Goal: Task Accomplishment & Management: Complete application form

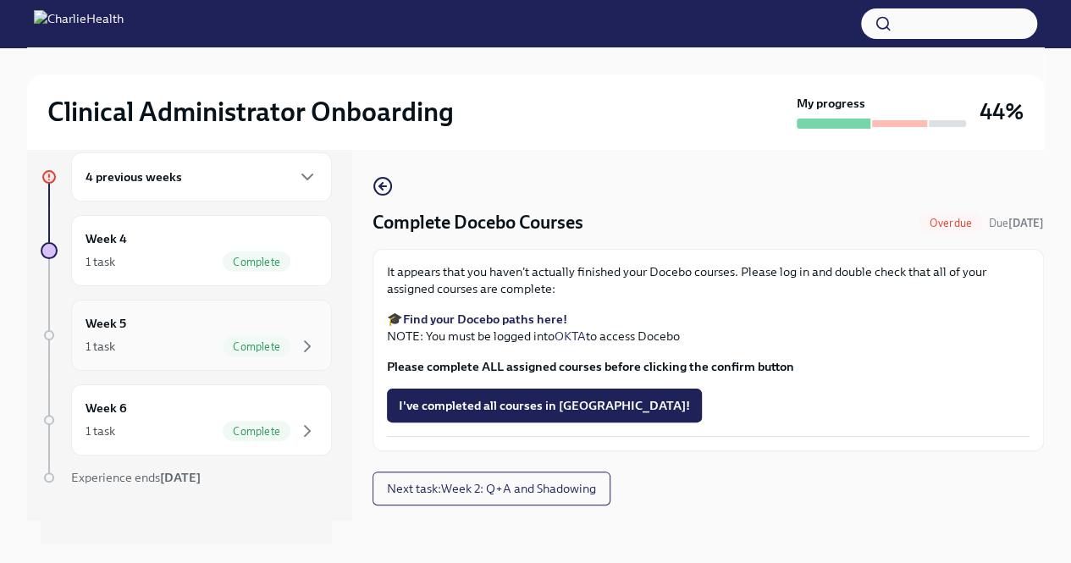
scroll to position [30, 0]
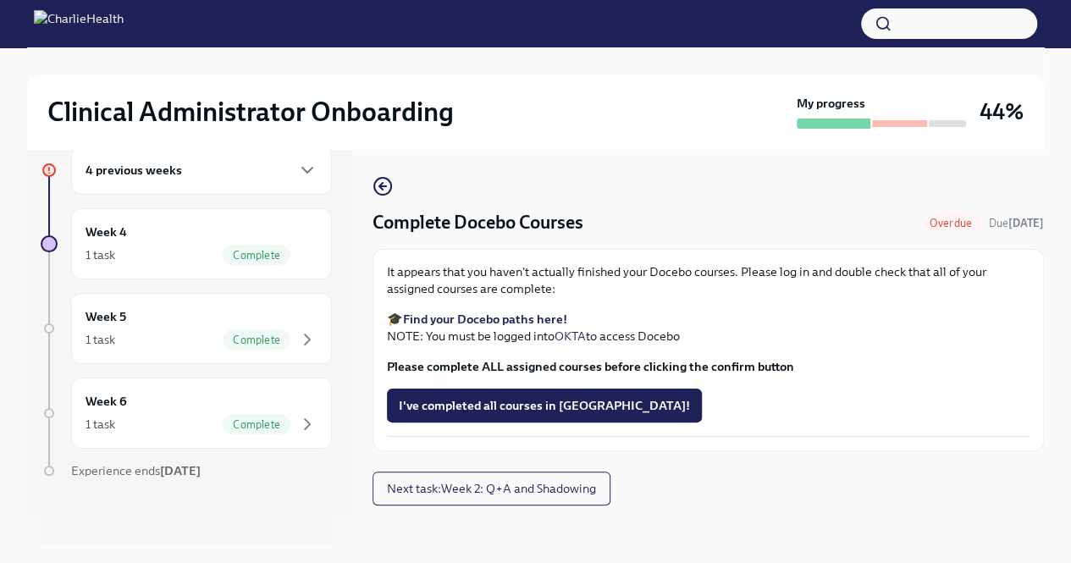
click at [467, 319] on strong "Find your Docebo paths here!" at bounding box center [485, 318] width 164 height 15
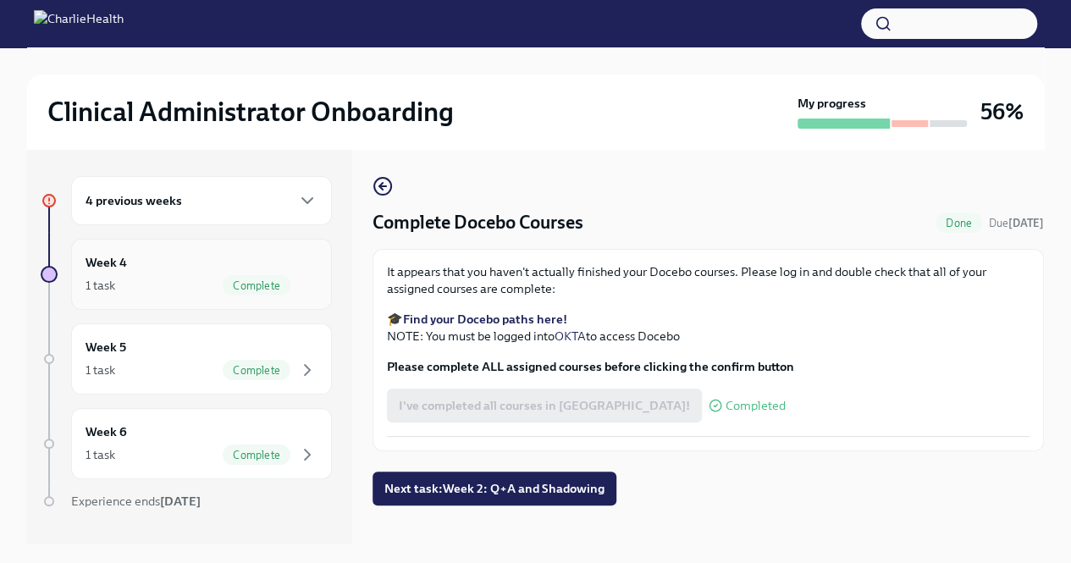
click at [172, 273] on div "Week 4 1 task Complete" at bounding box center [201, 274] width 232 height 42
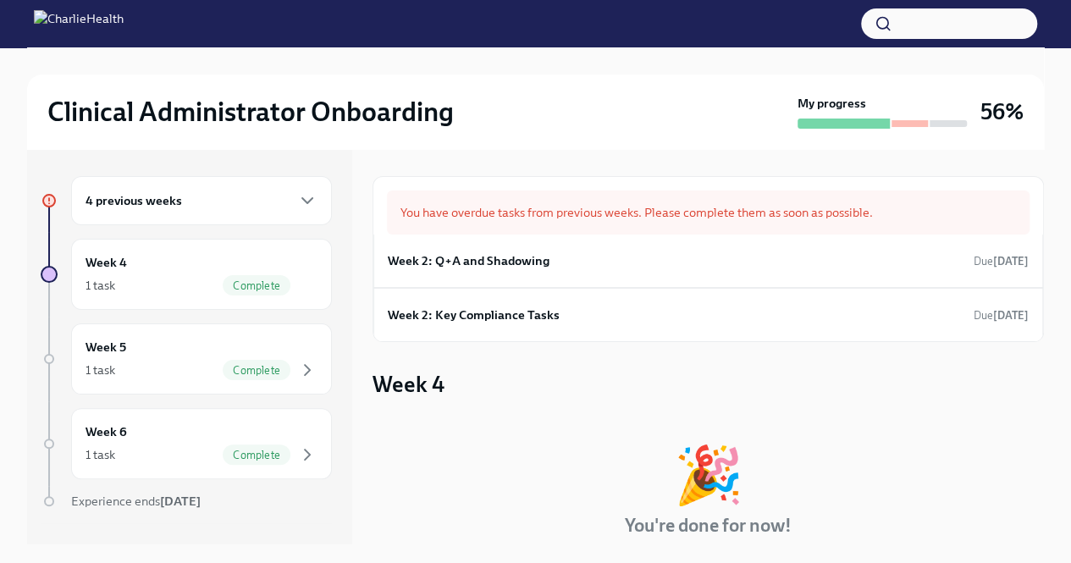
click at [551, 213] on div "You have overdue tasks from previous weeks. Please complete them as soon as pos…" at bounding box center [708, 212] width 642 height 44
click at [280, 216] on div "4 previous weeks" at bounding box center [201, 200] width 261 height 49
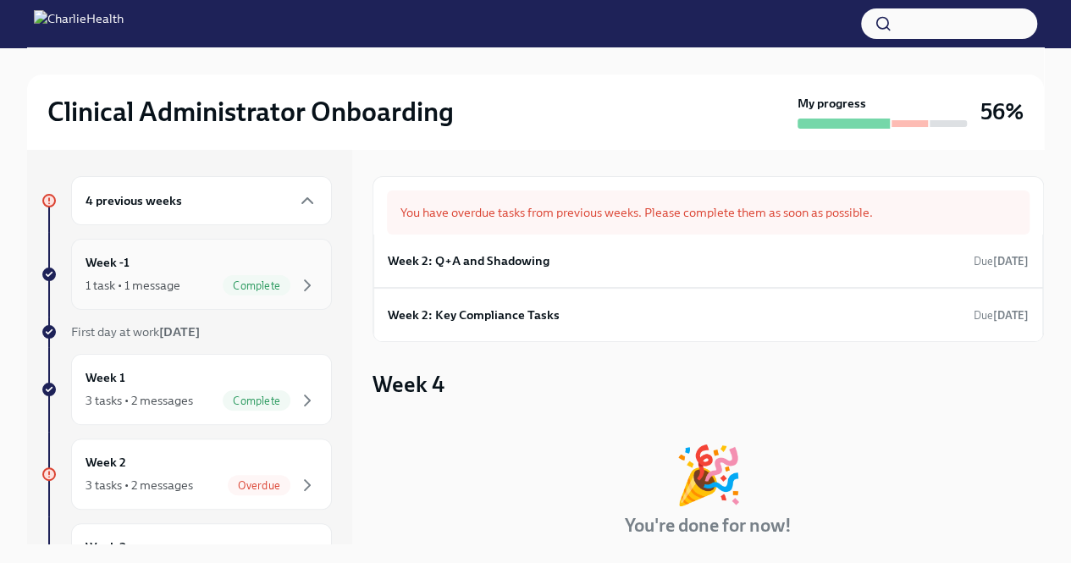
click at [239, 283] on span "Complete" at bounding box center [257, 285] width 68 height 13
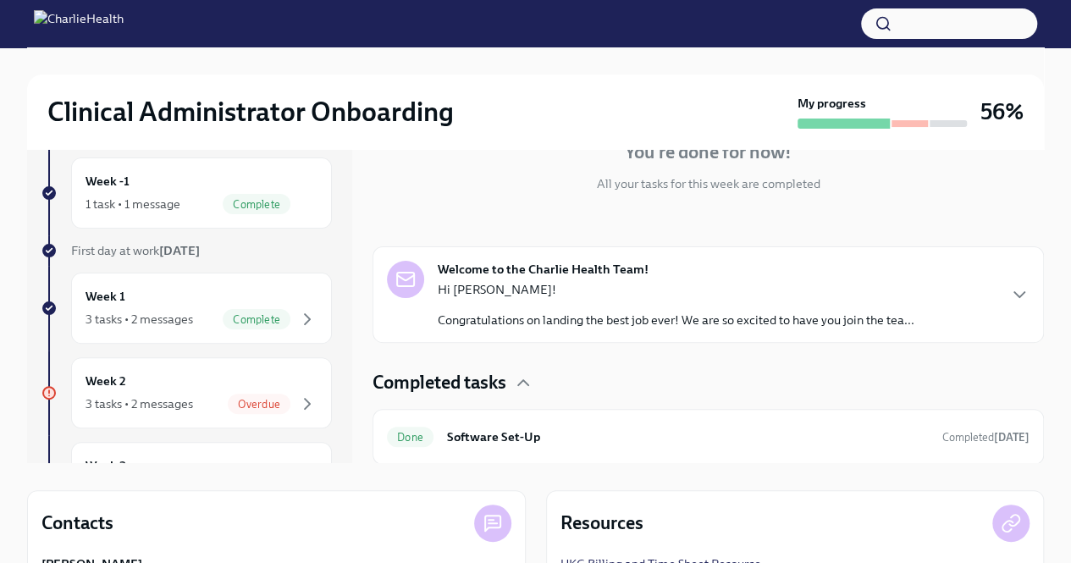
scroll to position [80, 0]
click at [177, 298] on div "Week 1 3 tasks • 2 messages Complete" at bounding box center [201, 309] width 232 height 42
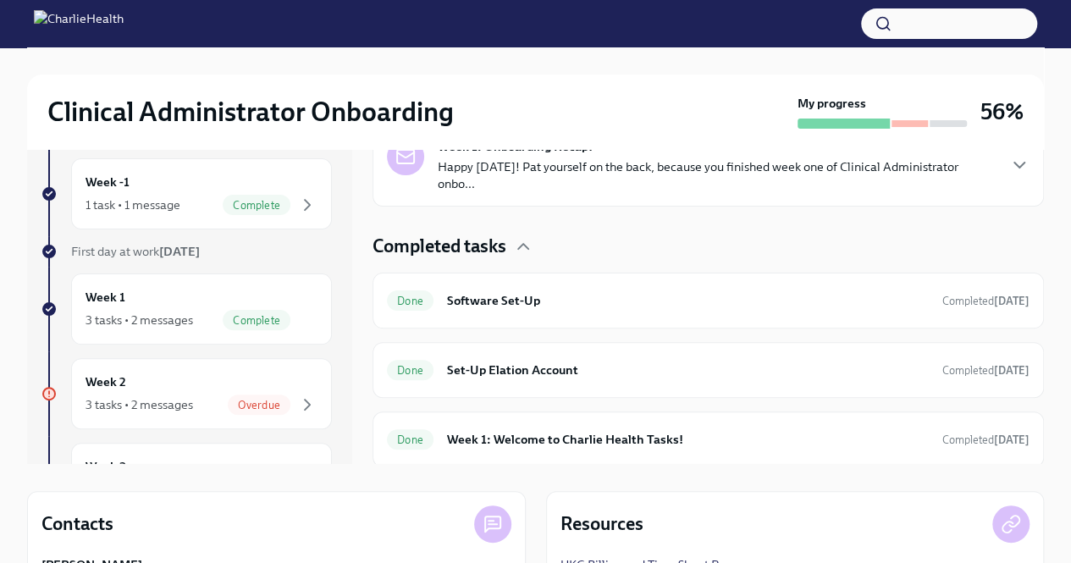
scroll to position [106, 0]
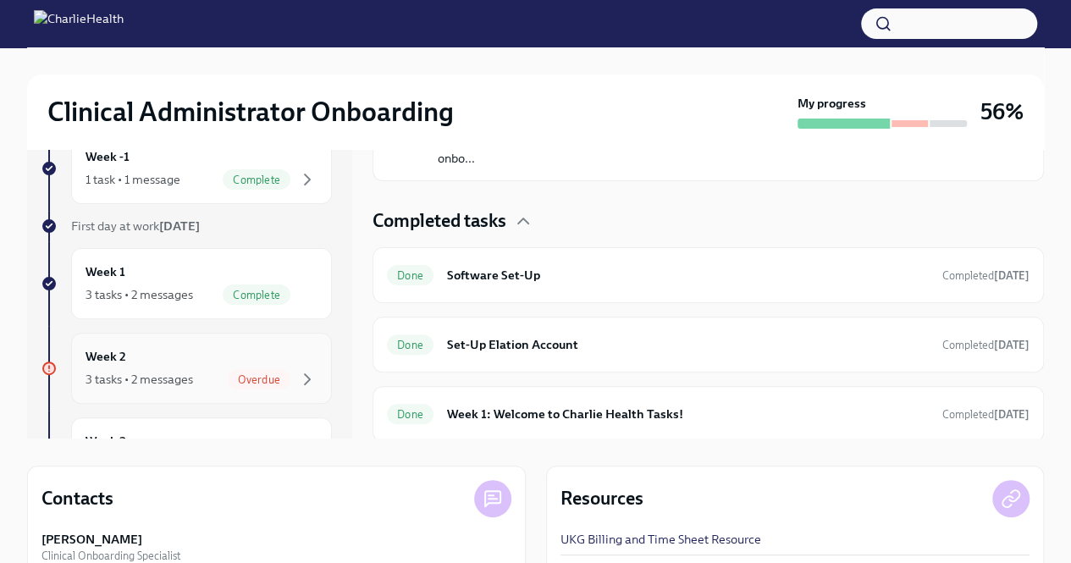
click at [228, 380] on span "Overdue" at bounding box center [259, 379] width 63 height 13
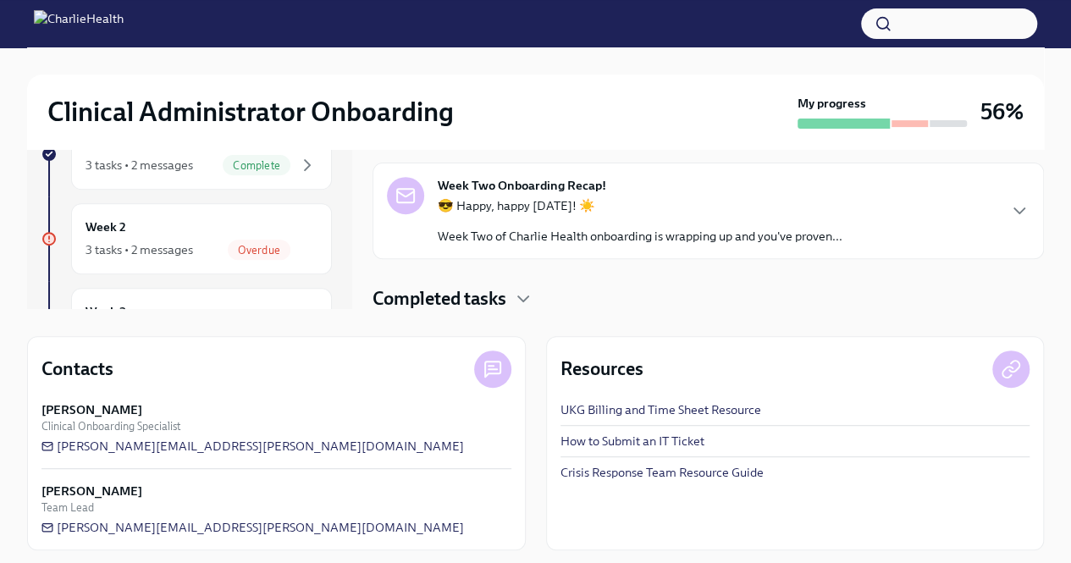
scroll to position [242, 0]
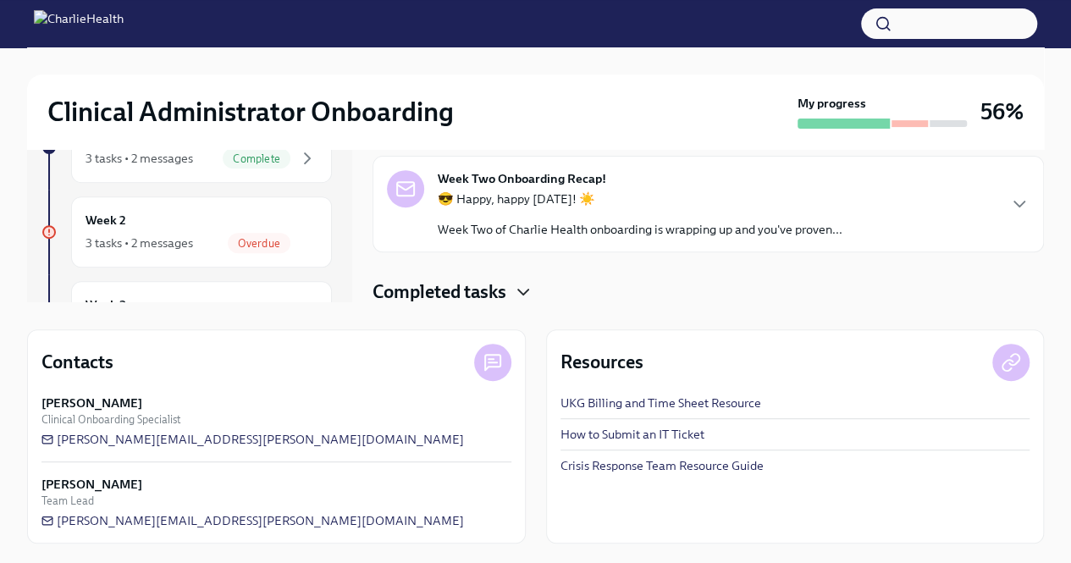
click at [523, 288] on icon "button" at bounding box center [523, 292] width 20 height 20
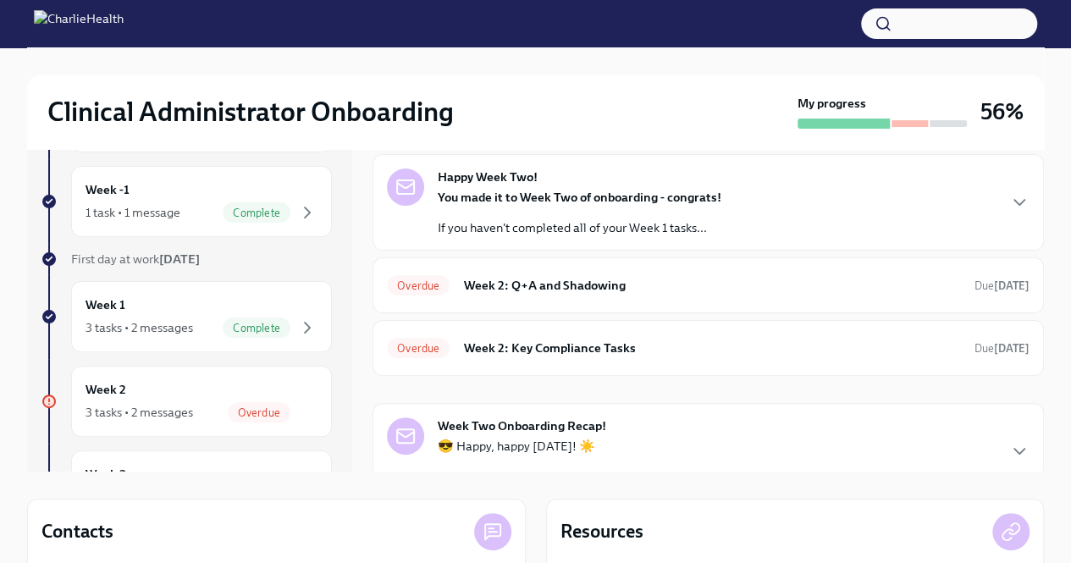
scroll to position [71, 0]
click at [1009, 201] on icon "button" at bounding box center [1019, 204] width 20 height 20
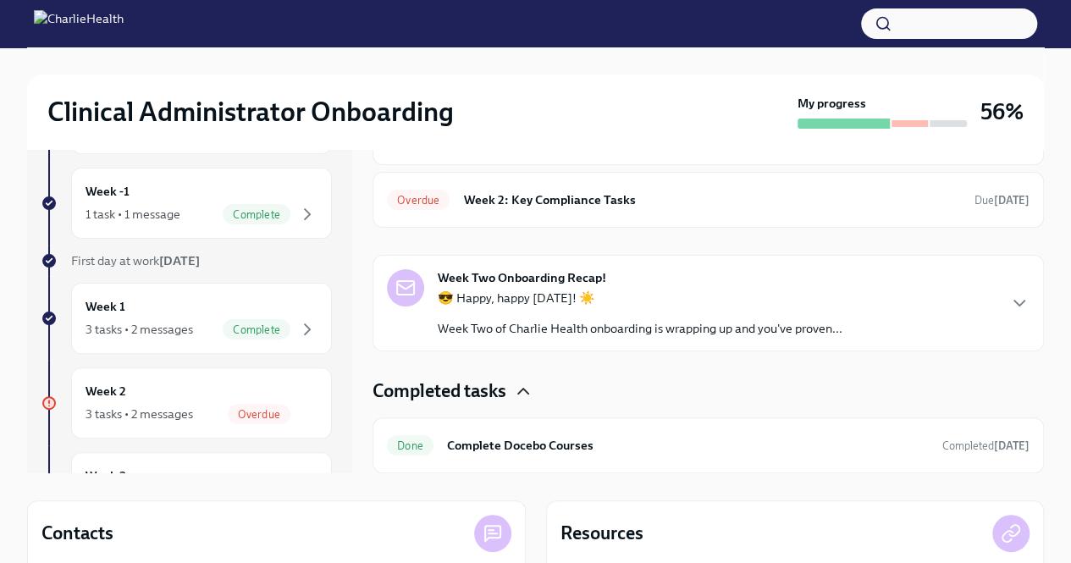
scroll to position [735, 0]
click at [705, 209] on h6 "Week 2: Key Compliance Tasks" at bounding box center [712, 199] width 498 height 19
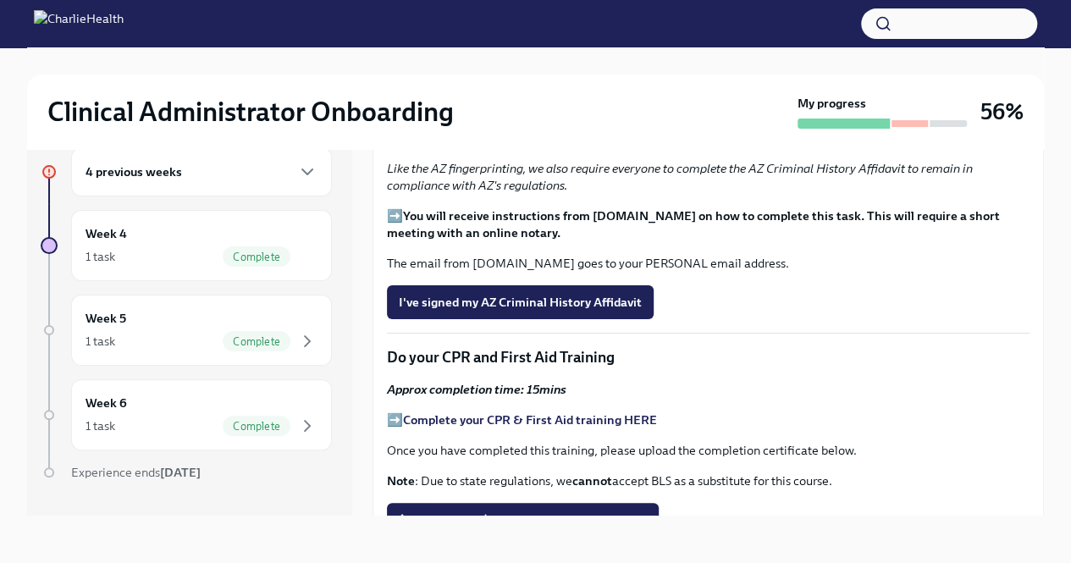
scroll to position [637, 0]
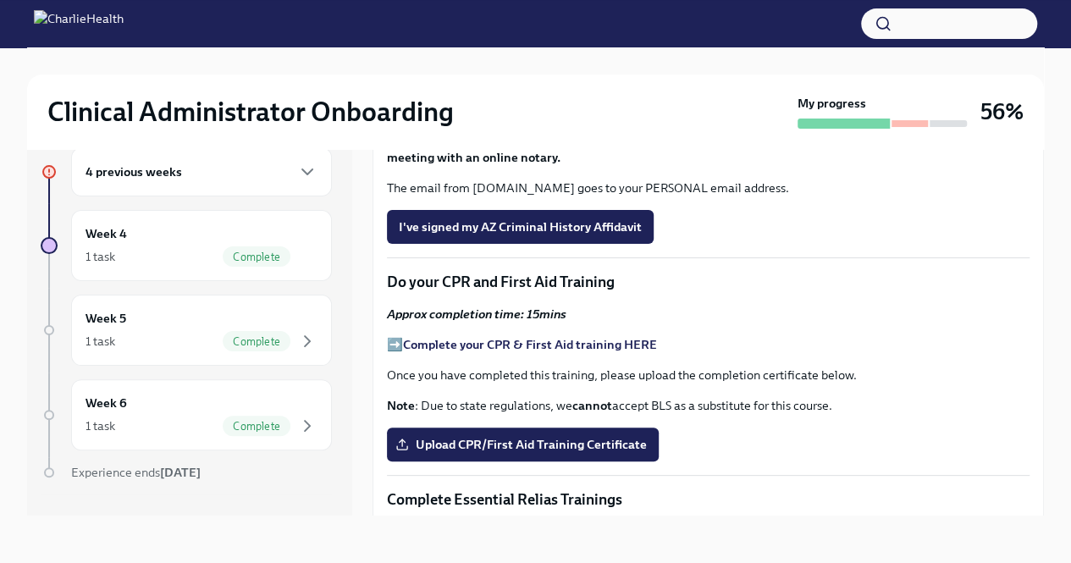
scroll to position [807, 0]
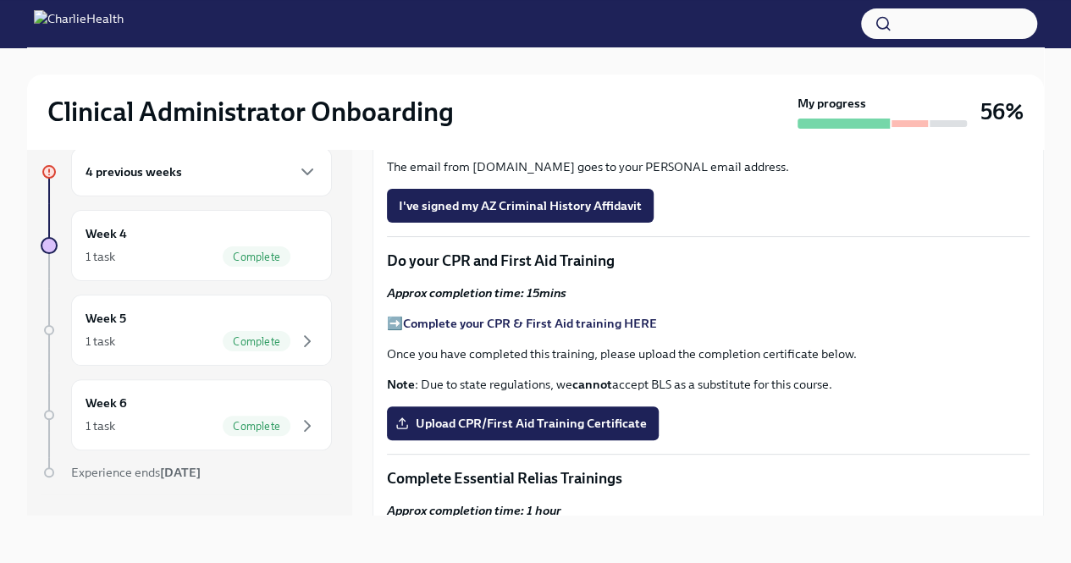
scroll to position [891, 0]
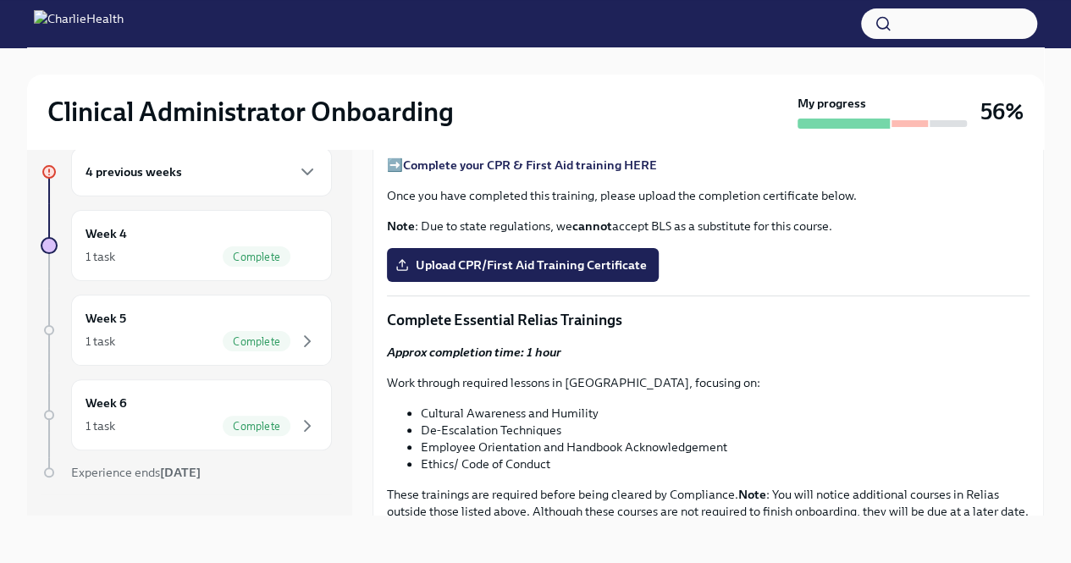
click at [538, 56] on span "I've signed my AZ Criminal History Affidavit" at bounding box center [520, 47] width 243 height 17
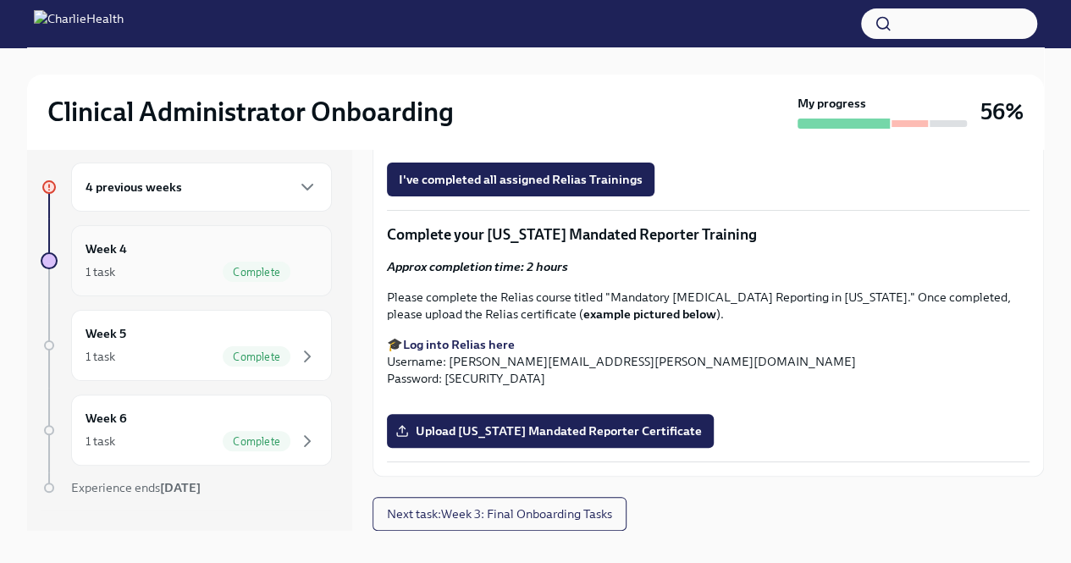
scroll to position [0, 0]
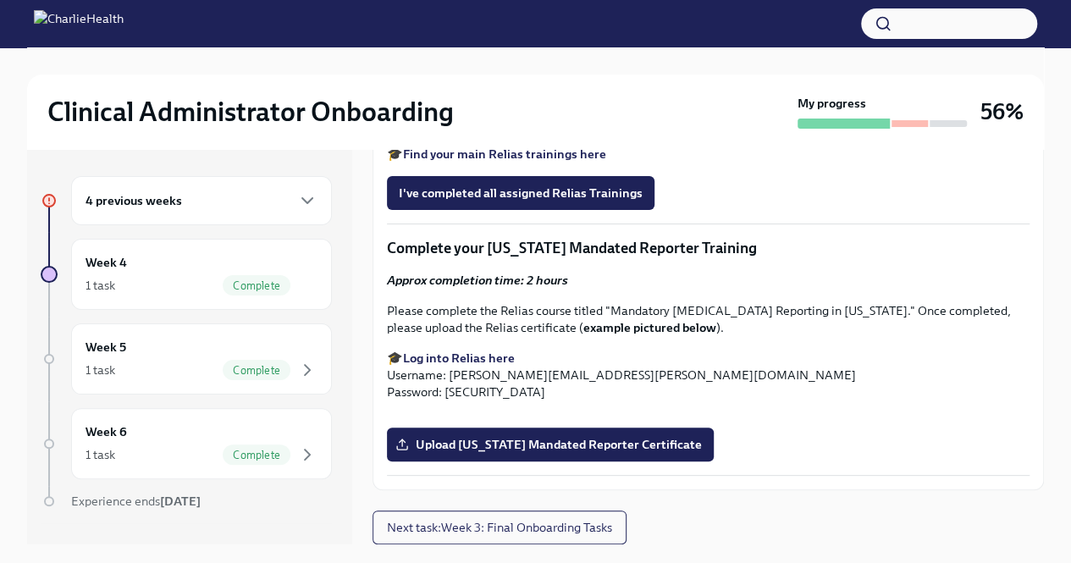
click at [225, 191] on div "4 previous weeks" at bounding box center [201, 200] width 232 height 20
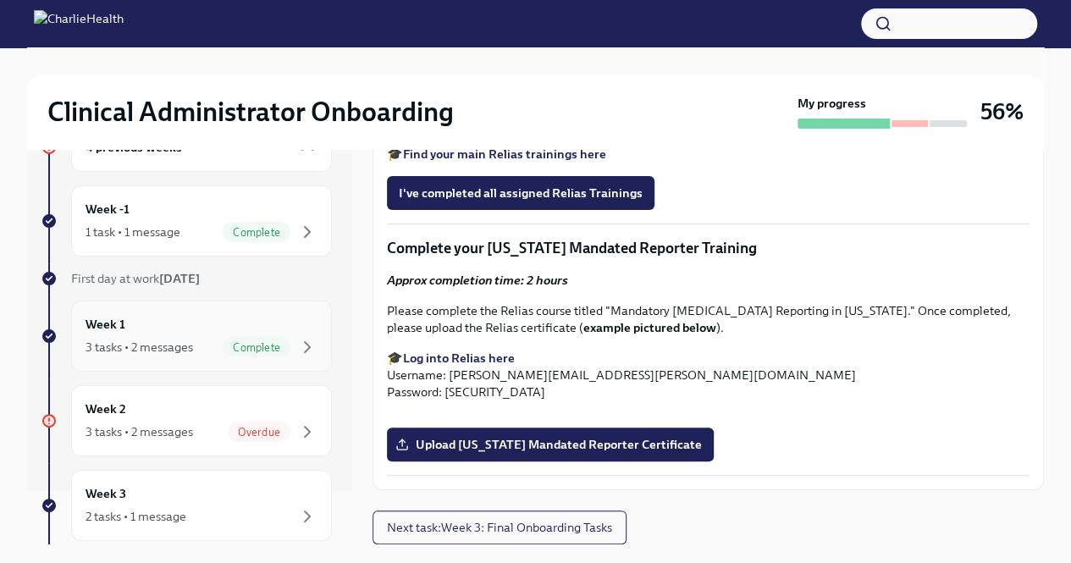
scroll to position [169, 0]
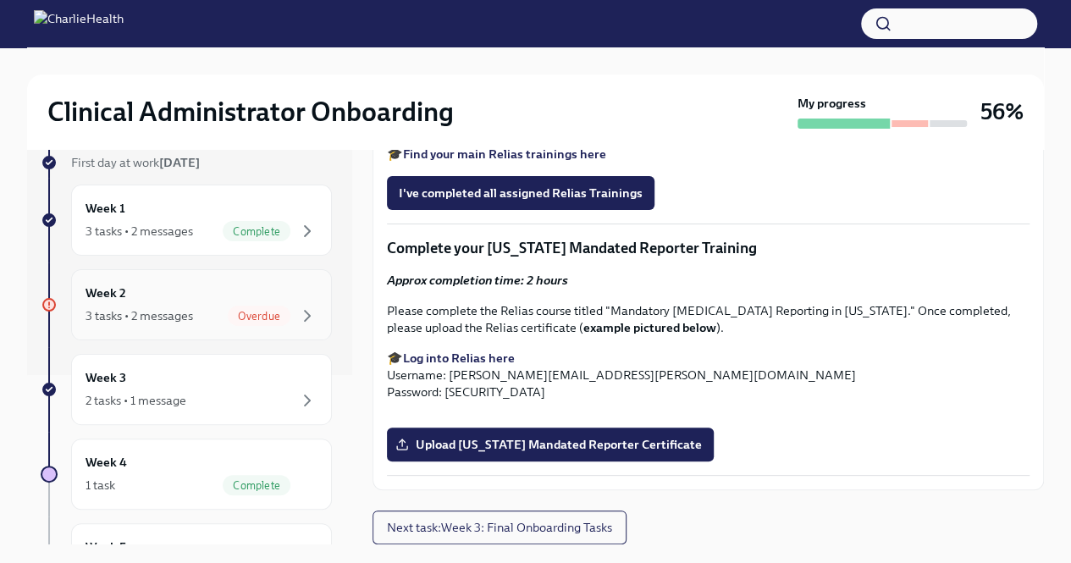
click at [157, 312] on div "3 tasks • 2 messages" at bounding box center [138, 315] width 107 height 17
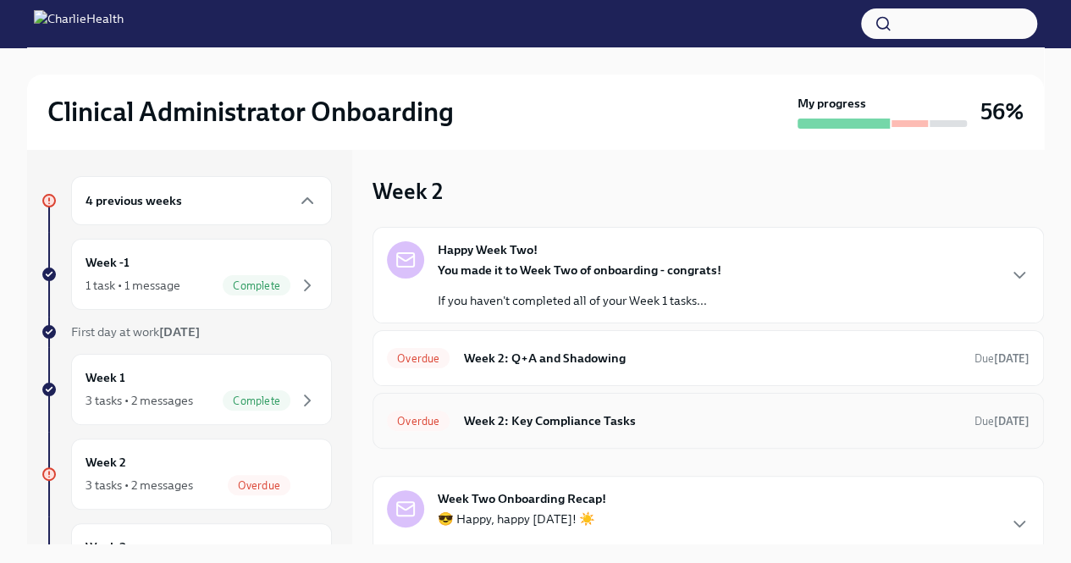
click at [718, 424] on h6 "Week 2: Key Compliance Tasks" at bounding box center [712, 420] width 498 height 19
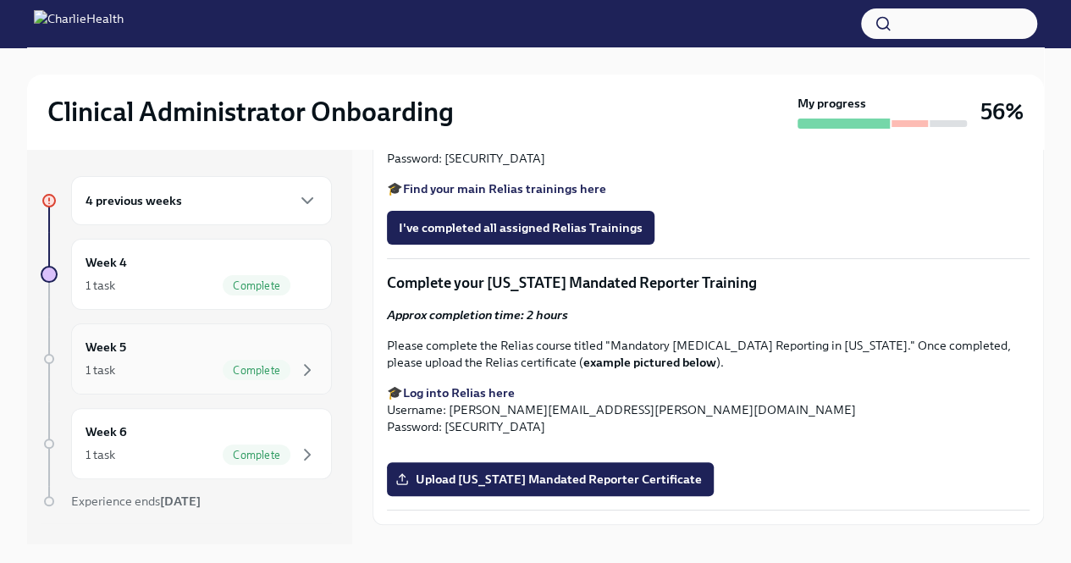
click at [141, 366] on div "1 task Complete" at bounding box center [201, 370] width 232 height 20
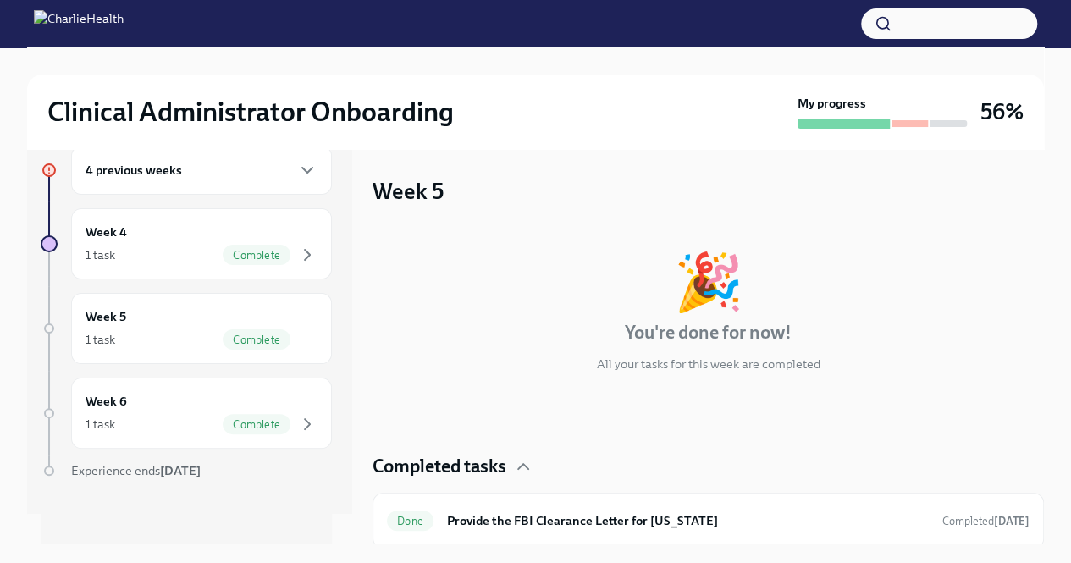
scroll to position [3, 0]
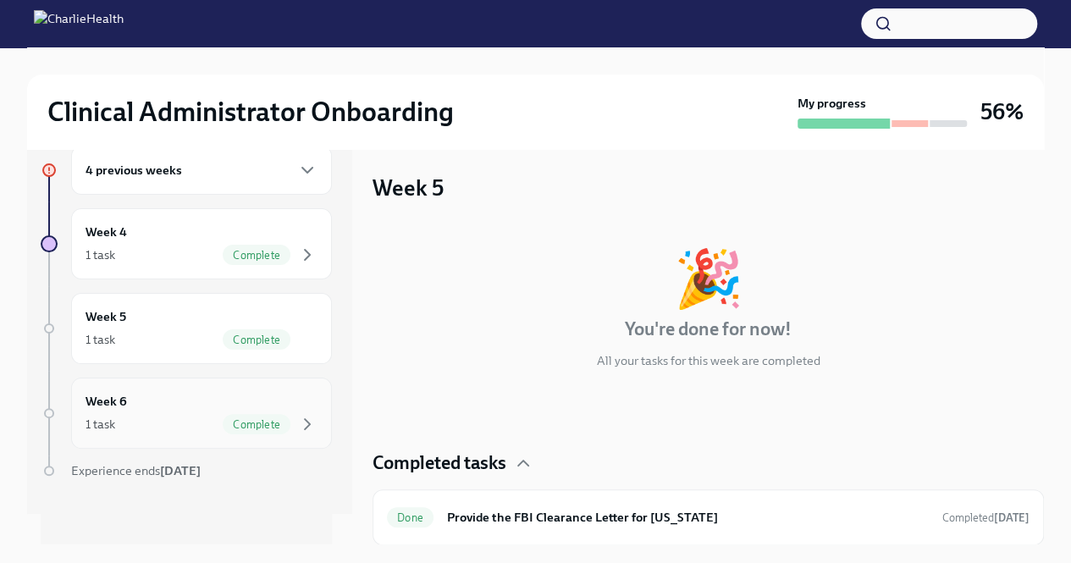
click at [146, 409] on div "Week 6 1 task Complete" at bounding box center [201, 413] width 232 height 42
click at [141, 349] on div "Week 5 1 task Complete" at bounding box center [201, 328] width 261 height 71
click at [156, 245] on div "1 task Complete" at bounding box center [201, 255] width 232 height 20
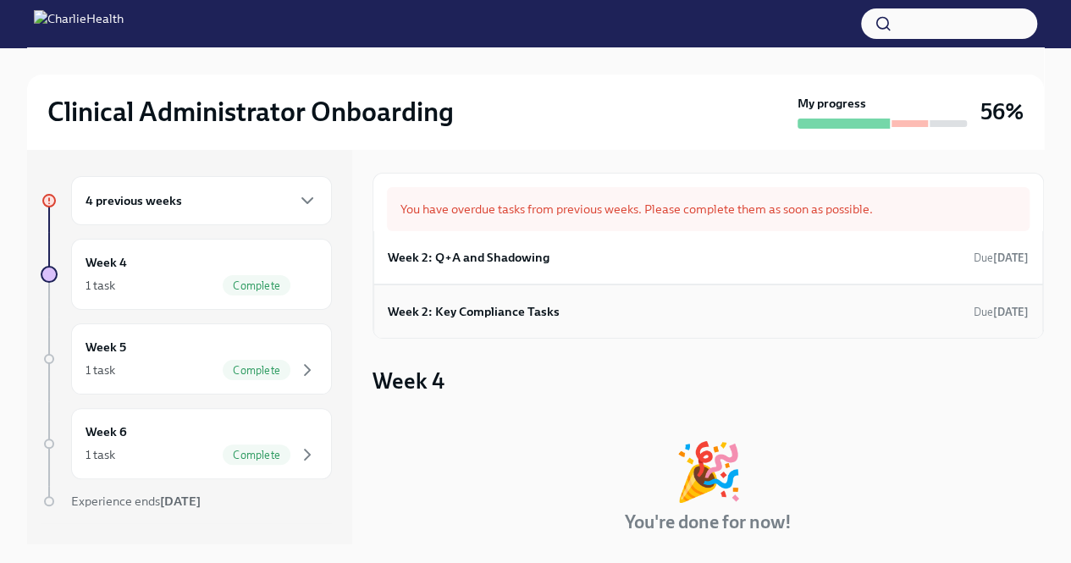
click at [465, 312] on h6 "Week 2: Key Compliance Tasks" at bounding box center [474, 311] width 172 height 19
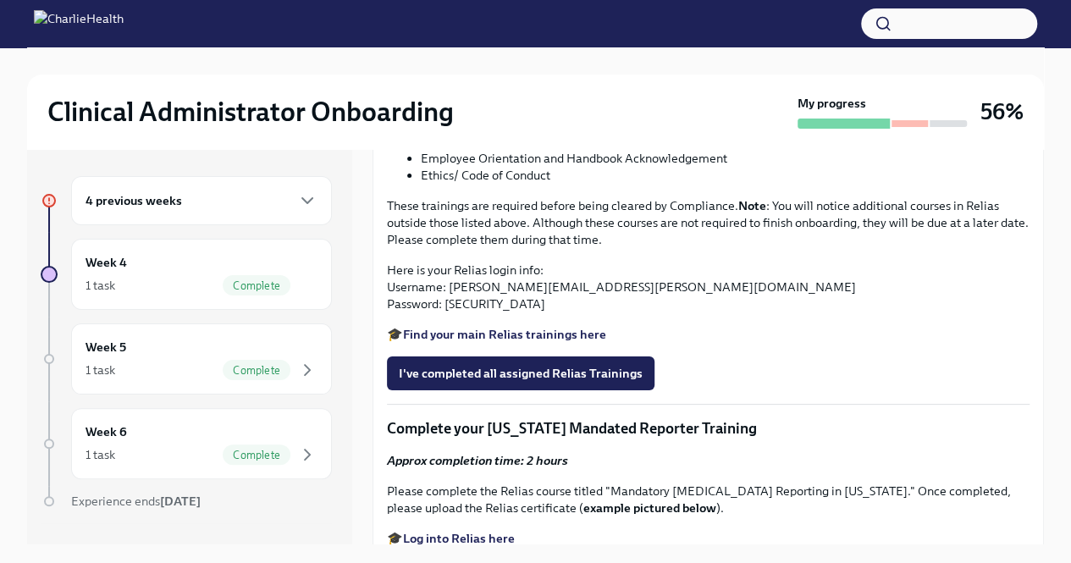
scroll to position [1185, 0]
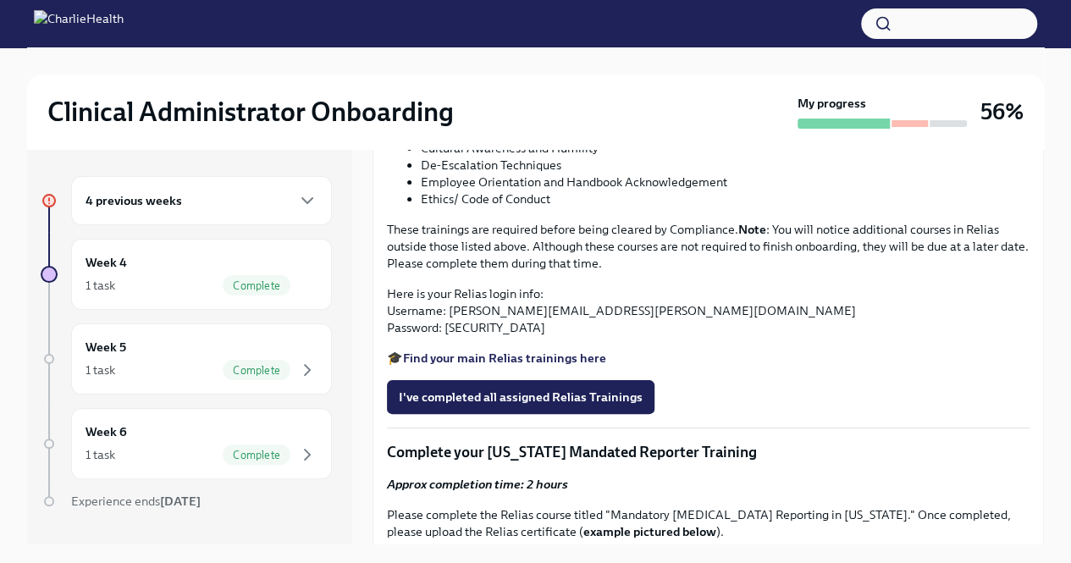
click at [506, 8] on span "Upload CPR/First Aid Training Certificate" at bounding box center [523, 0] width 248 height 17
click at [0, 0] on input "Upload CPR/First Aid Training Certificate" at bounding box center [0, 0] width 0 height 0
click at [912, 121] on div at bounding box center [909, 123] width 37 height 7
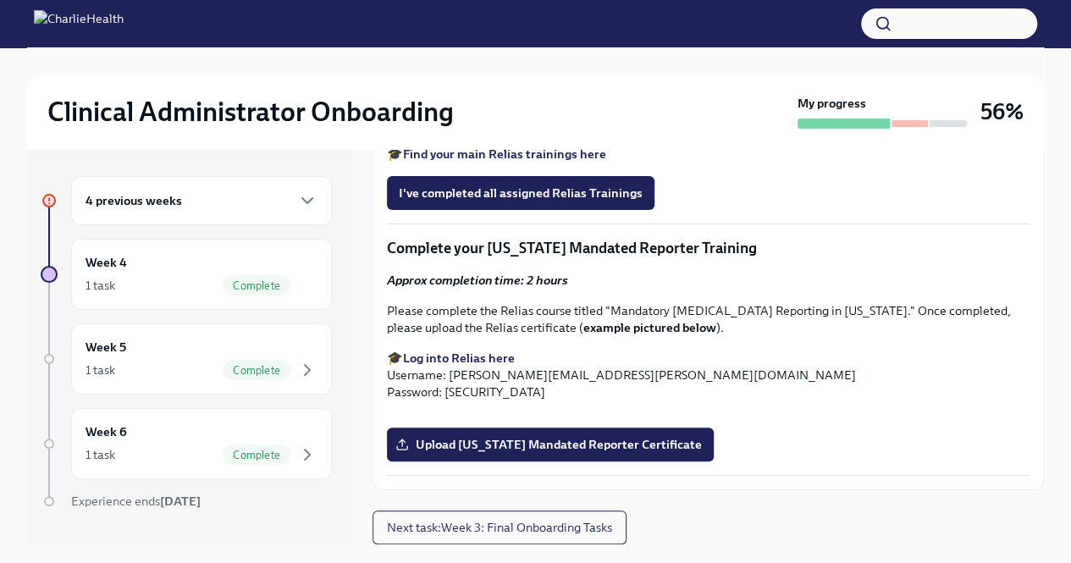
scroll to position [1439, 0]
click at [504, 162] on strong "Find your main Relias trainings here" at bounding box center [504, 153] width 203 height 15
drag, startPoint x: 628, startPoint y: 405, endPoint x: 446, endPoint y: 410, distance: 182.1
click at [446, 132] on p "Here is your Relias login info: Username: [PERSON_NAME][EMAIL_ADDRESS][PERSON_N…" at bounding box center [708, 106] width 642 height 51
copy p "[PERSON_NAME][EMAIL_ADDRESS][PERSON_NAME][DOMAIN_NAME]"
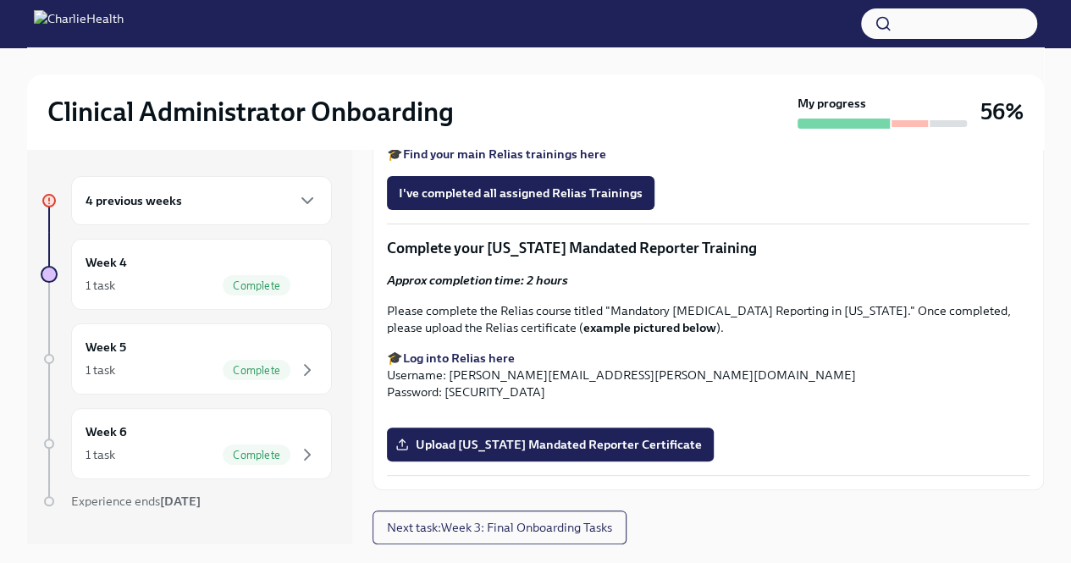
click at [478, 132] on p "Here is your Relias login info: Username: [PERSON_NAME][EMAIL_ADDRESS][PERSON_N…" at bounding box center [708, 106] width 642 height 51
drag, startPoint x: 482, startPoint y: 425, endPoint x: 443, endPoint y: 424, distance: 38.1
click at [443, 132] on p "Here is your Relias login info: Username: [PERSON_NAME][EMAIL_ADDRESS][PERSON_N…" at bounding box center [708, 106] width 642 height 51
copy p "ch1234"
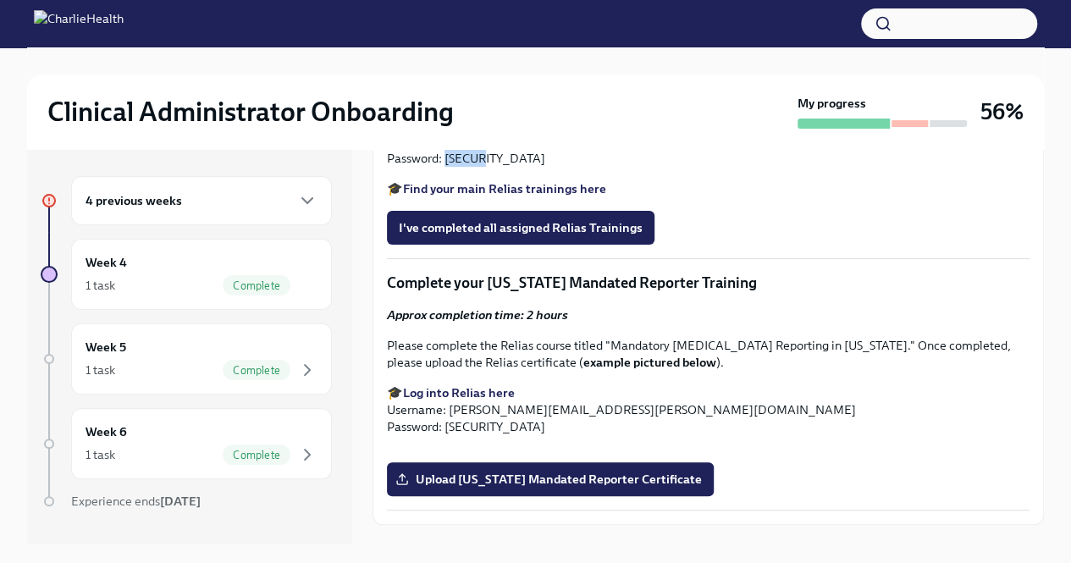
scroll to position [1354, 0]
drag, startPoint x: 417, startPoint y: 328, endPoint x: 594, endPoint y: 382, distance: 185.0
click at [594, 38] on ul "Cultural Awareness and Humility De-Escalation Techniques Employee Orientation a…" at bounding box center [708, 4] width 642 height 68
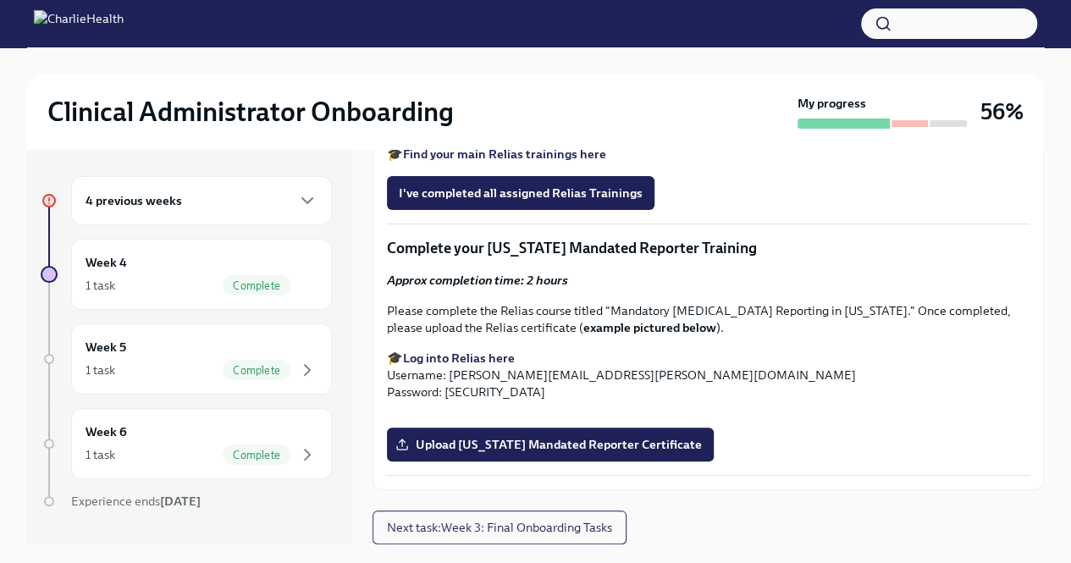
drag, startPoint x: 420, startPoint y: 243, endPoint x: 582, endPoint y: 303, distance: 173.3
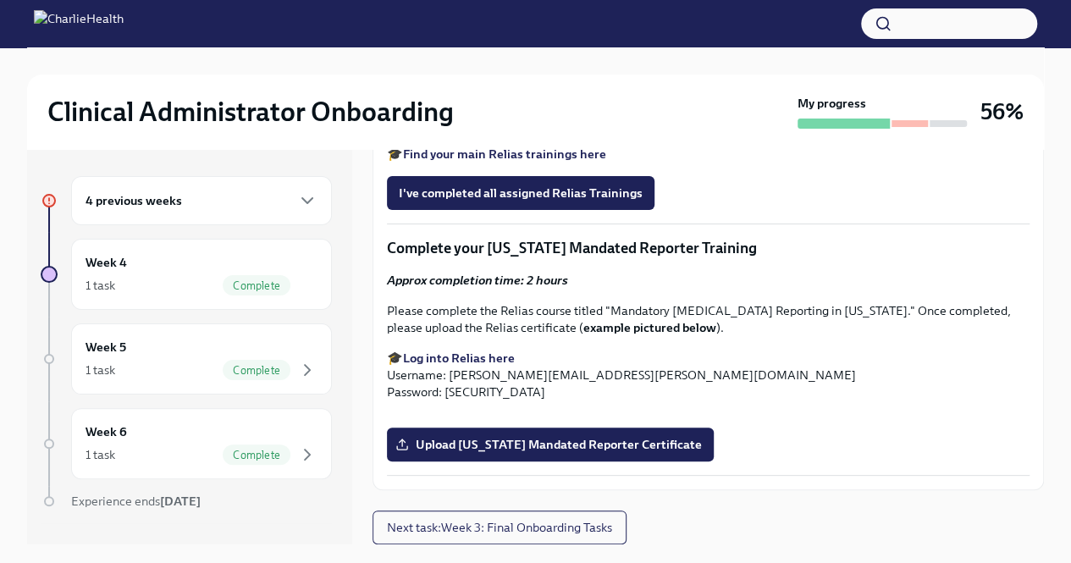
copy ul "Cultural Awareness and Humility De-Escalation Techniques Employee Orientation a…"
